Goal: Task Accomplishment & Management: Manage account settings

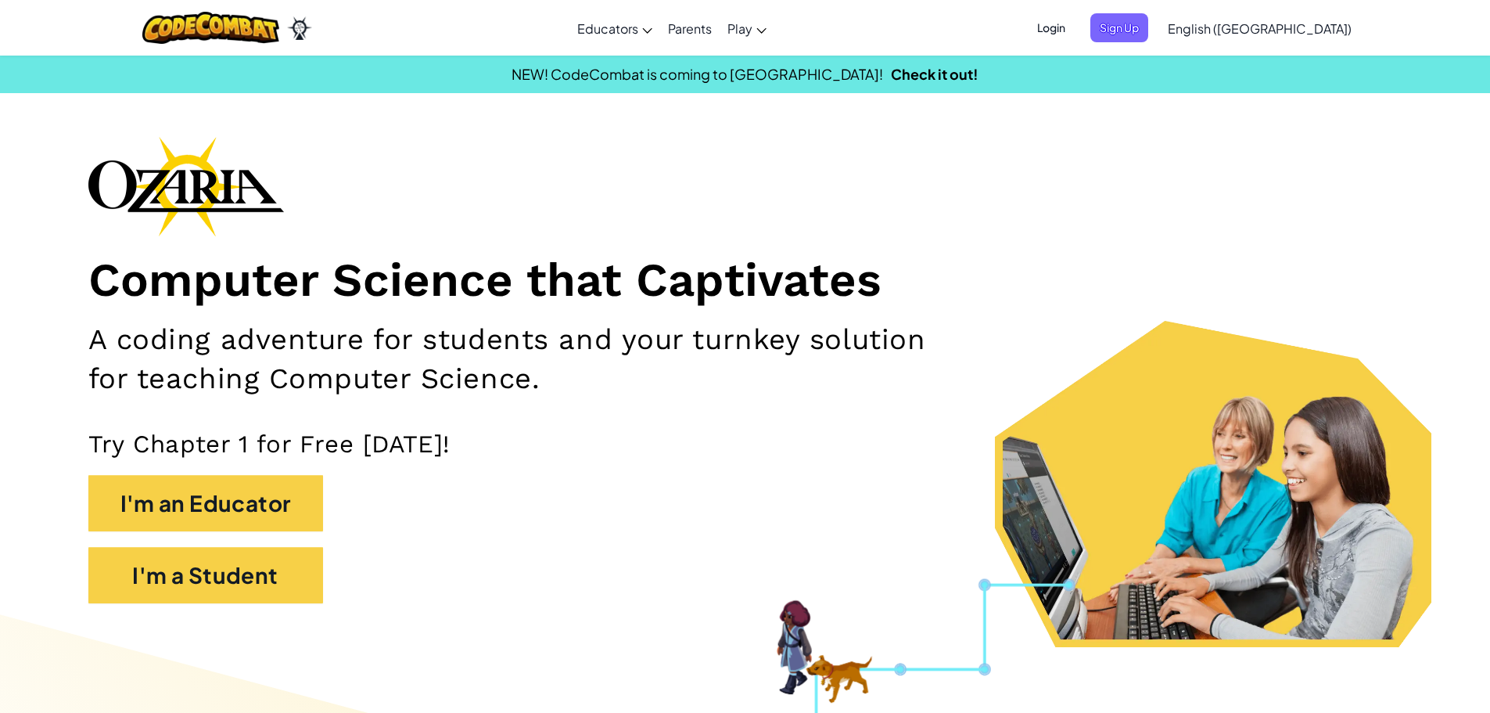
click at [1075, 29] on span "Login" at bounding box center [1051, 27] width 47 height 29
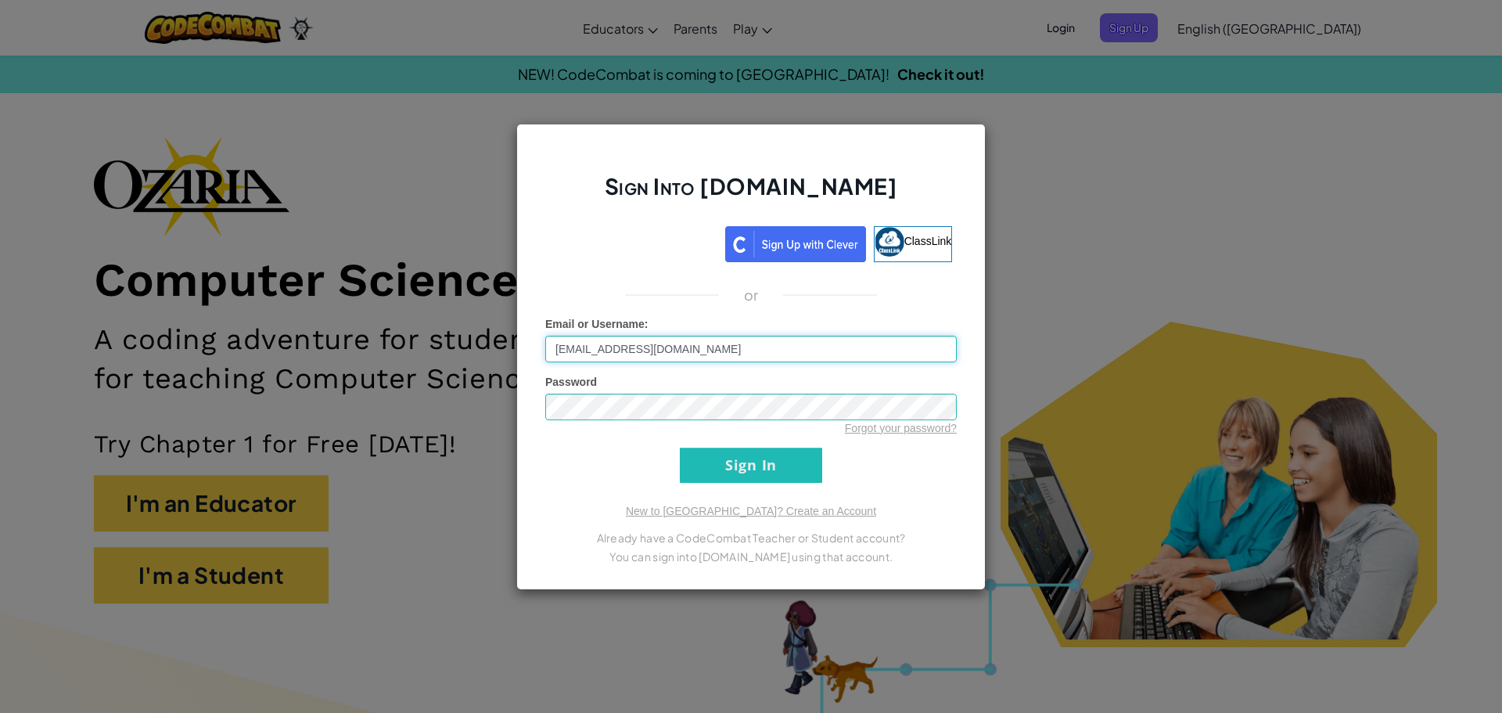
drag, startPoint x: 757, startPoint y: 353, endPoint x: 358, endPoint y: 349, distance: 399.0
click at [358, 349] on div "Sign Into [DOMAIN_NAME] ClassLink or Unknown Error Email or Username : [EMAIL_A…" at bounding box center [751, 356] width 1502 height 713
click at [749, 466] on input "Sign In" at bounding box center [751, 465] width 142 height 35
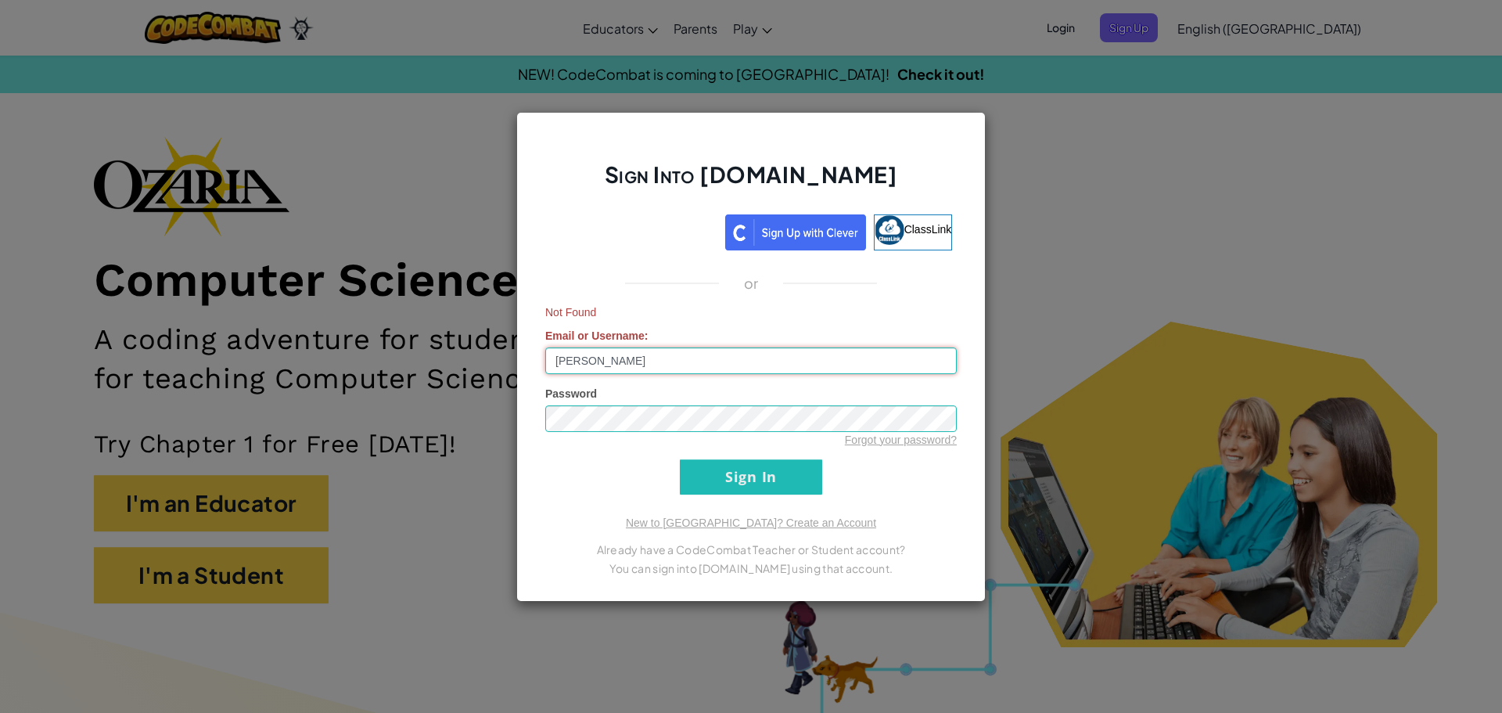
drag, startPoint x: 646, startPoint y: 365, endPoint x: 437, endPoint y: 361, distance: 208.9
click at [437, 361] on div "Sign Into [DOMAIN_NAME] ClassLink or Not Found Email or Username : [PERSON_NAME…" at bounding box center [751, 356] width 1502 height 713
type input "[EMAIL_ADDRESS][DOMAIN_NAME]"
click at [742, 474] on input "Sign In" at bounding box center [751, 476] width 142 height 35
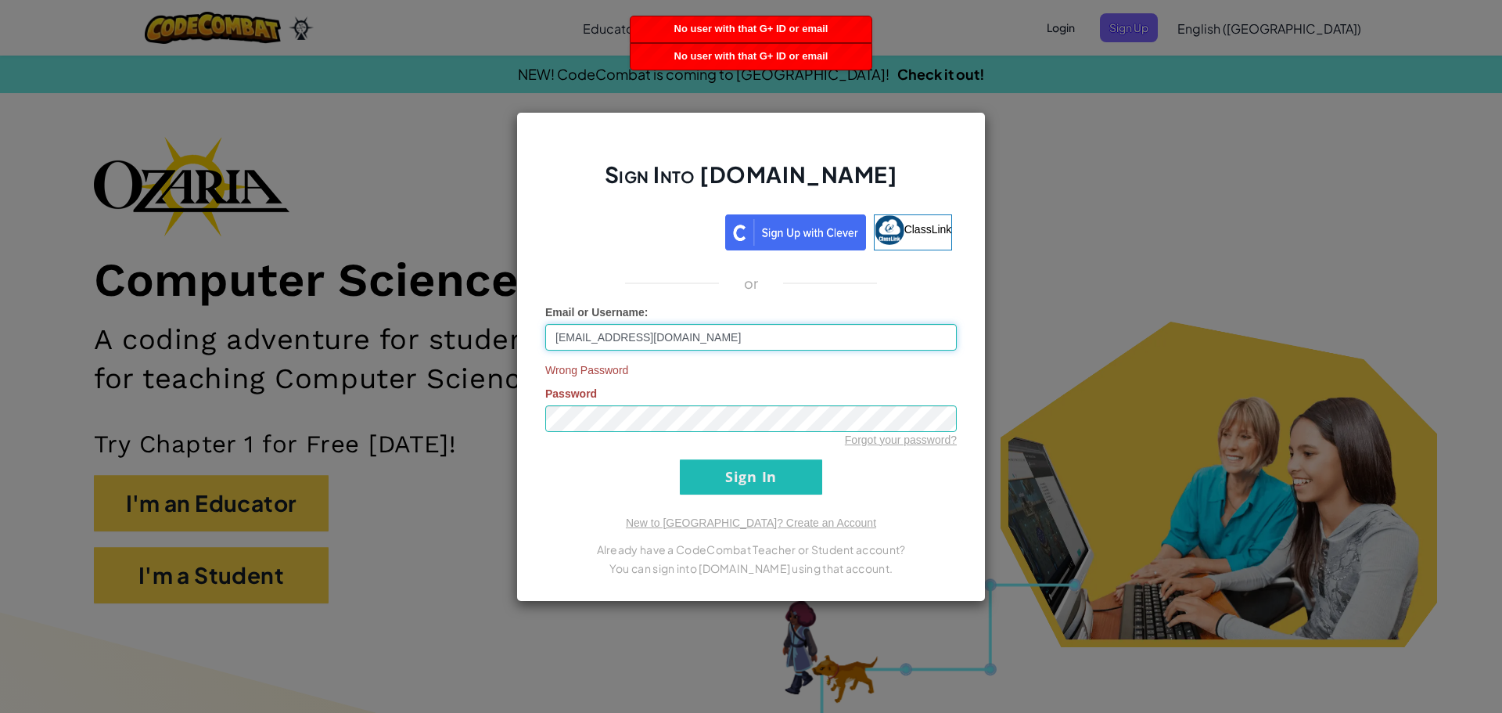
click at [696, 335] on input "[EMAIL_ADDRESS][DOMAIN_NAME]" at bounding box center [751, 337] width 412 height 27
